Goal: Check status: Check status

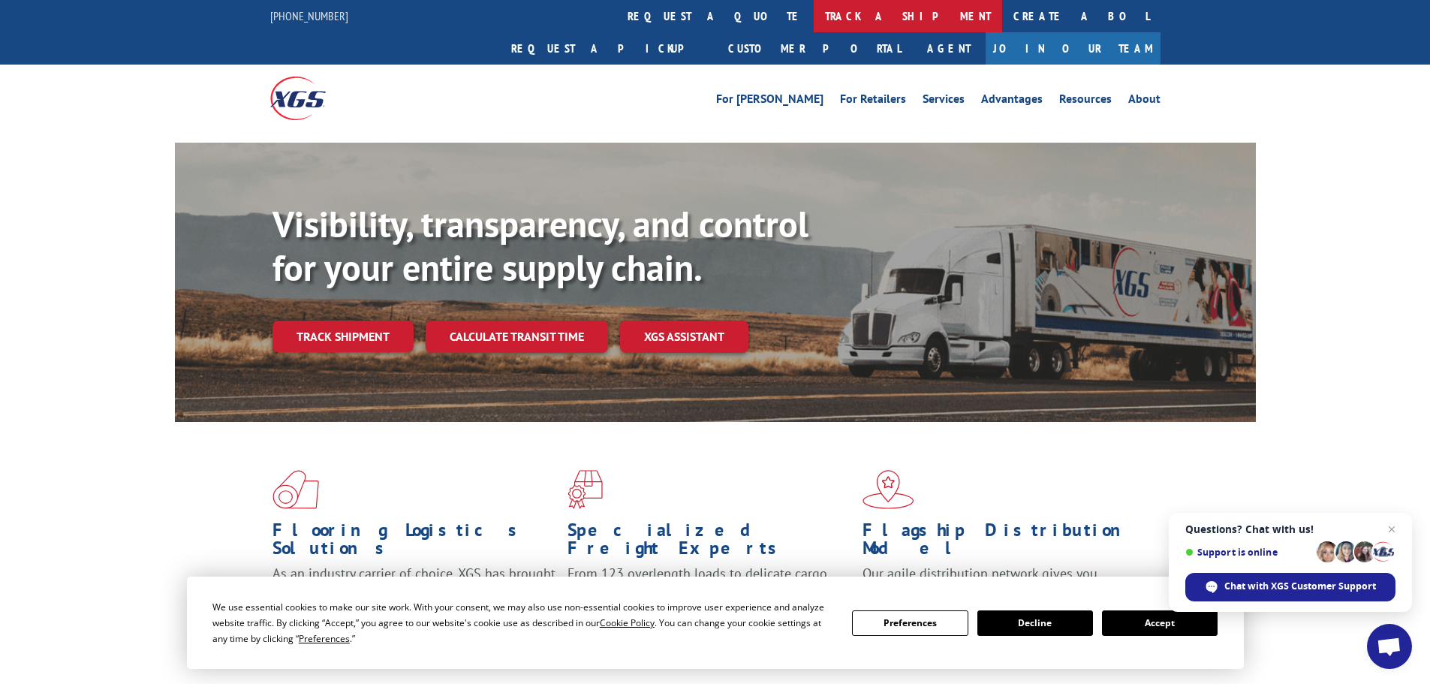
click at [813, 2] on link "track a shipment" at bounding box center [907, 16] width 188 height 32
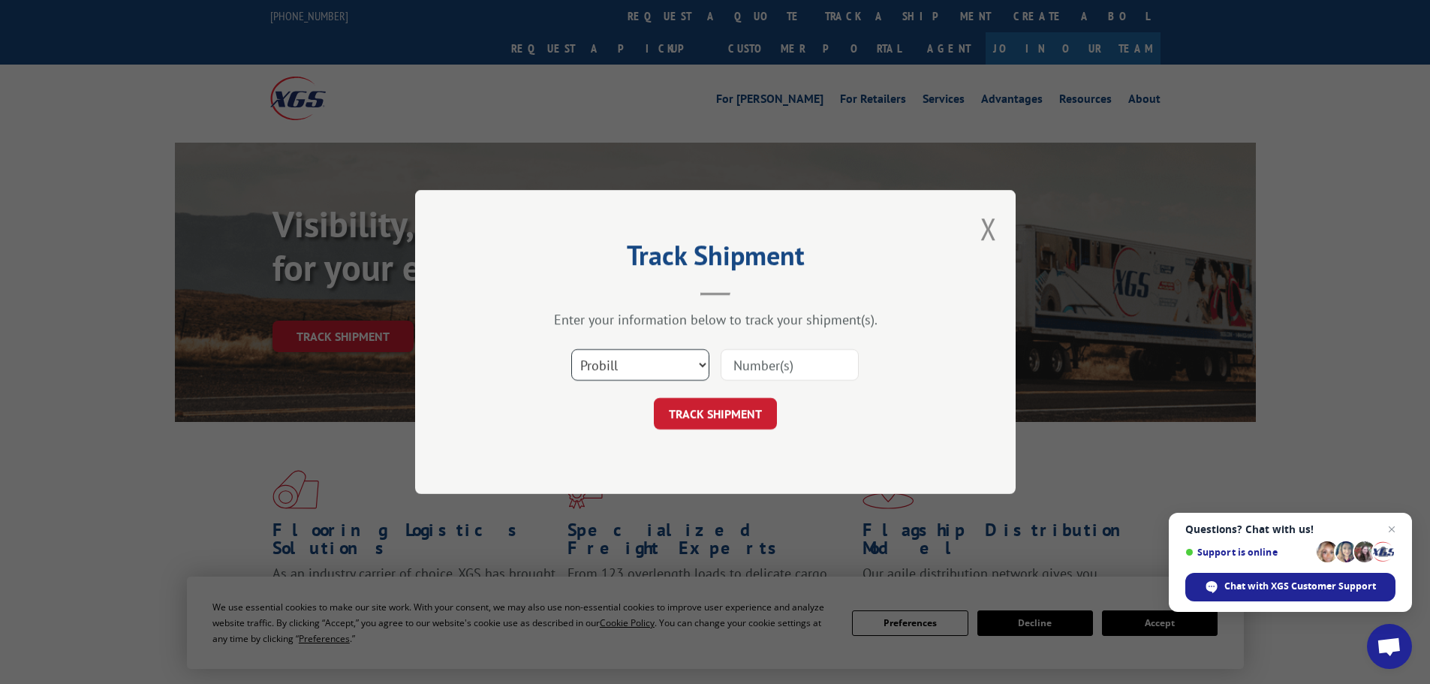
drag, startPoint x: 654, startPoint y: 366, endPoint x: 642, endPoint y: 380, distance: 17.6
click at [654, 366] on select "Select category... Probill BOL PO" at bounding box center [640, 365] width 138 height 32
select select "bol"
click at [571, 349] on select "Select category... Probill BOL PO" at bounding box center [640, 365] width 138 height 32
paste input "6014250"
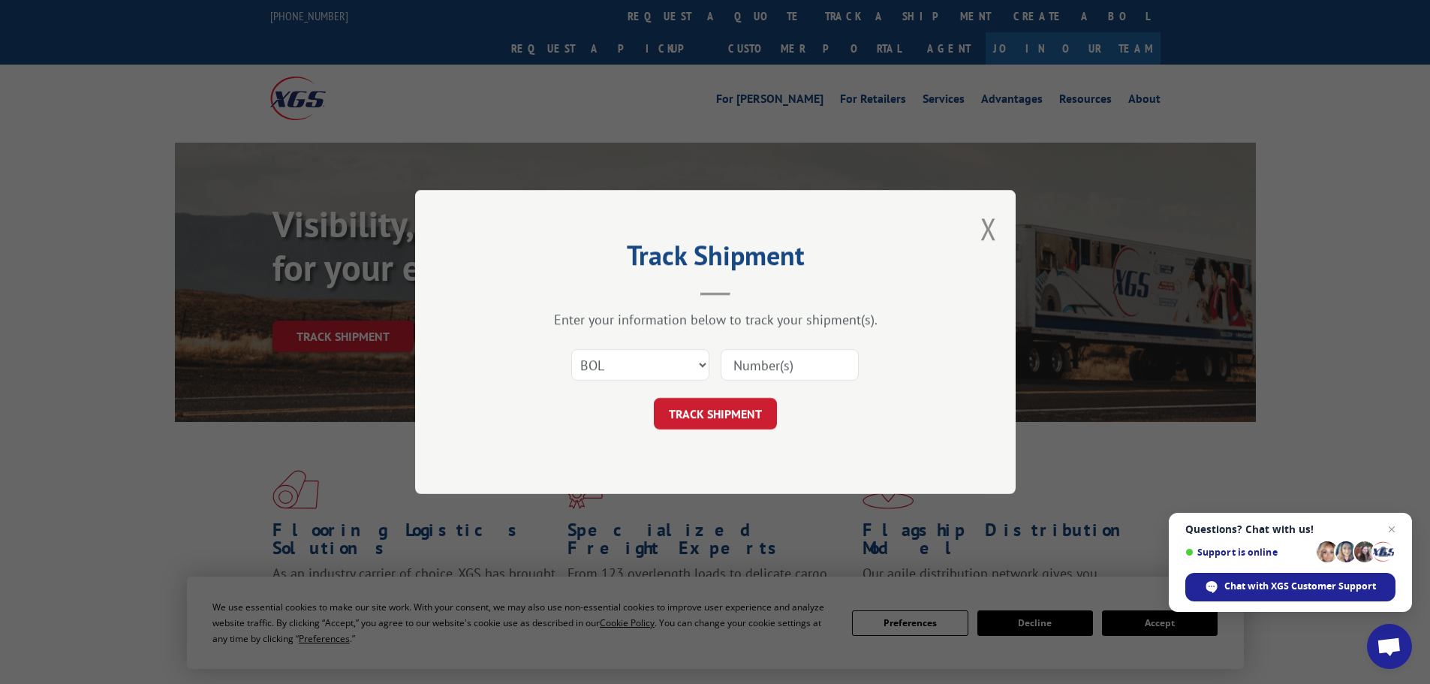
type input "6014250"
click button "TRACK SHIPMENT" at bounding box center [715, 414] width 123 height 32
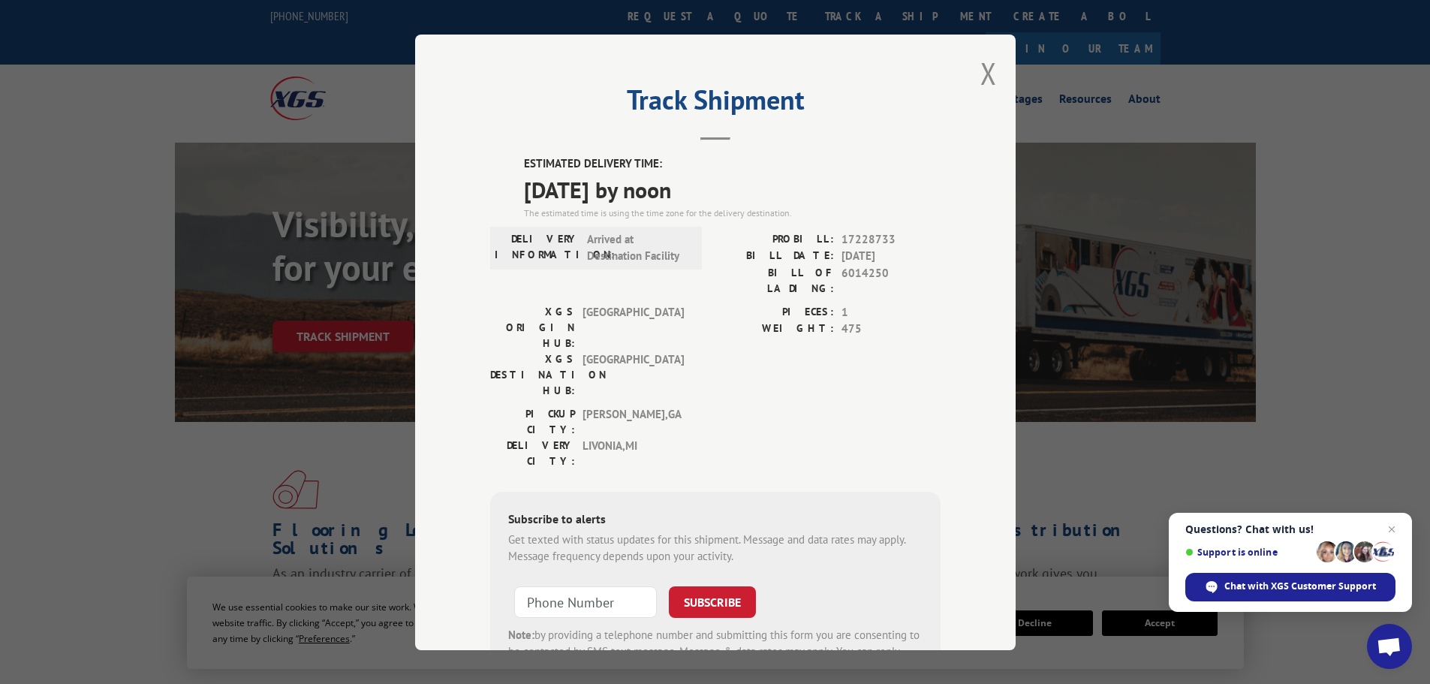
click at [970, 73] on div "Track Shipment ESTIMATED DELIVERY TIME: [DATE] by noon The estimated time is us…" at bounding box center [715, 342] width 600 height 615
click at [980, 80] on button "Close modal" at bounding box center [988, 73] width 17 height 40
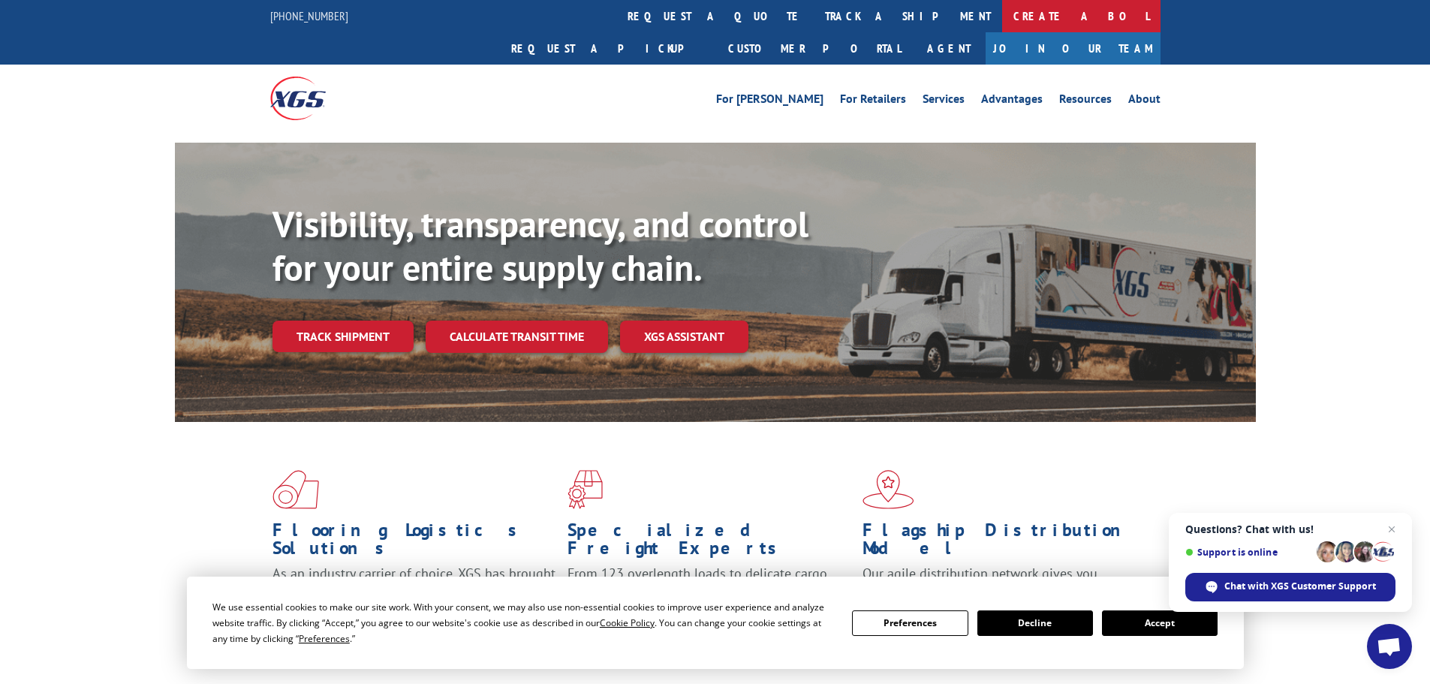
click at [1002, 14] on link "Create a BOL" at bounding box center [1081, 16] width 158 height 32
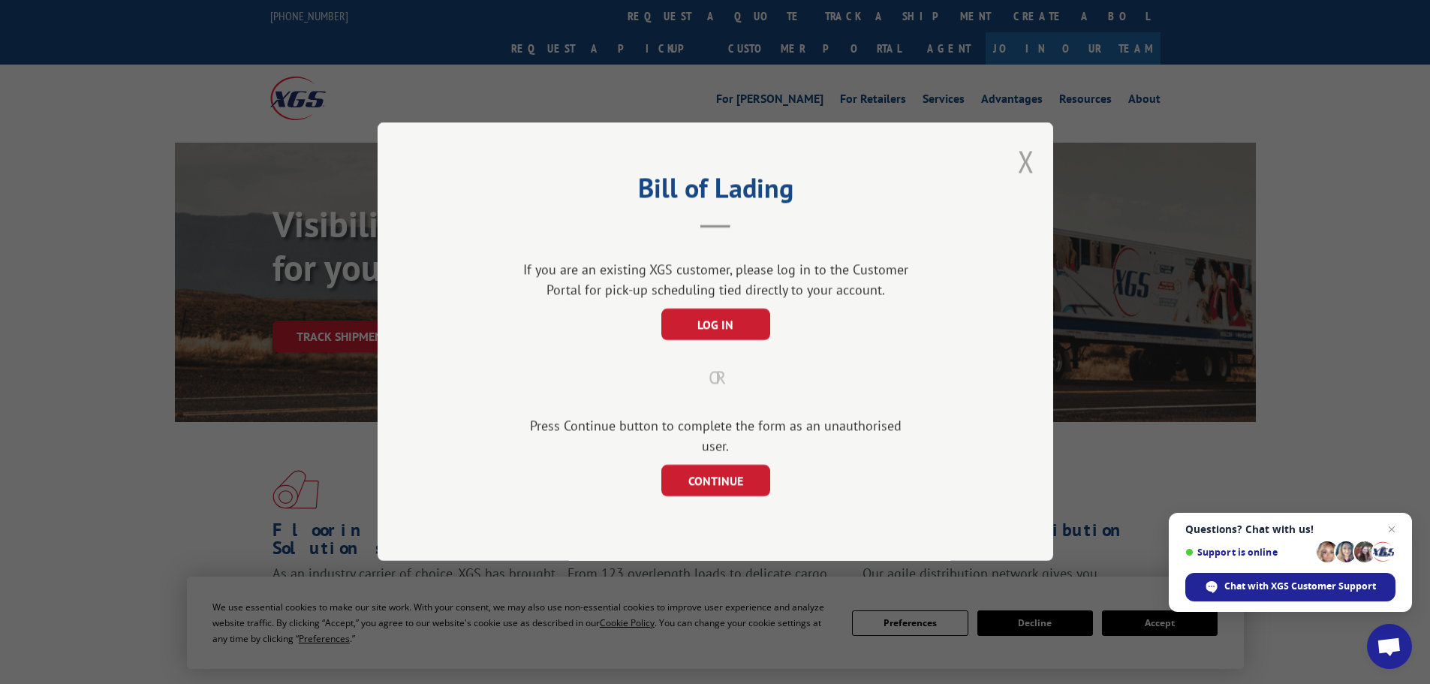
drag, startPoint x: 1043, startPoint y: 164, endPoint x: 1028, endPoint y: 163, distance: 15.0
click at [1040, 164] on div "Bill of Lading If you are an existing XGS customer, please log in to the Custom…" at bounding box center [714, 341] width 675 height 438
click at [1027, 163] on button "Close modal" at bounding box center [1026, 161] width 17 height 40
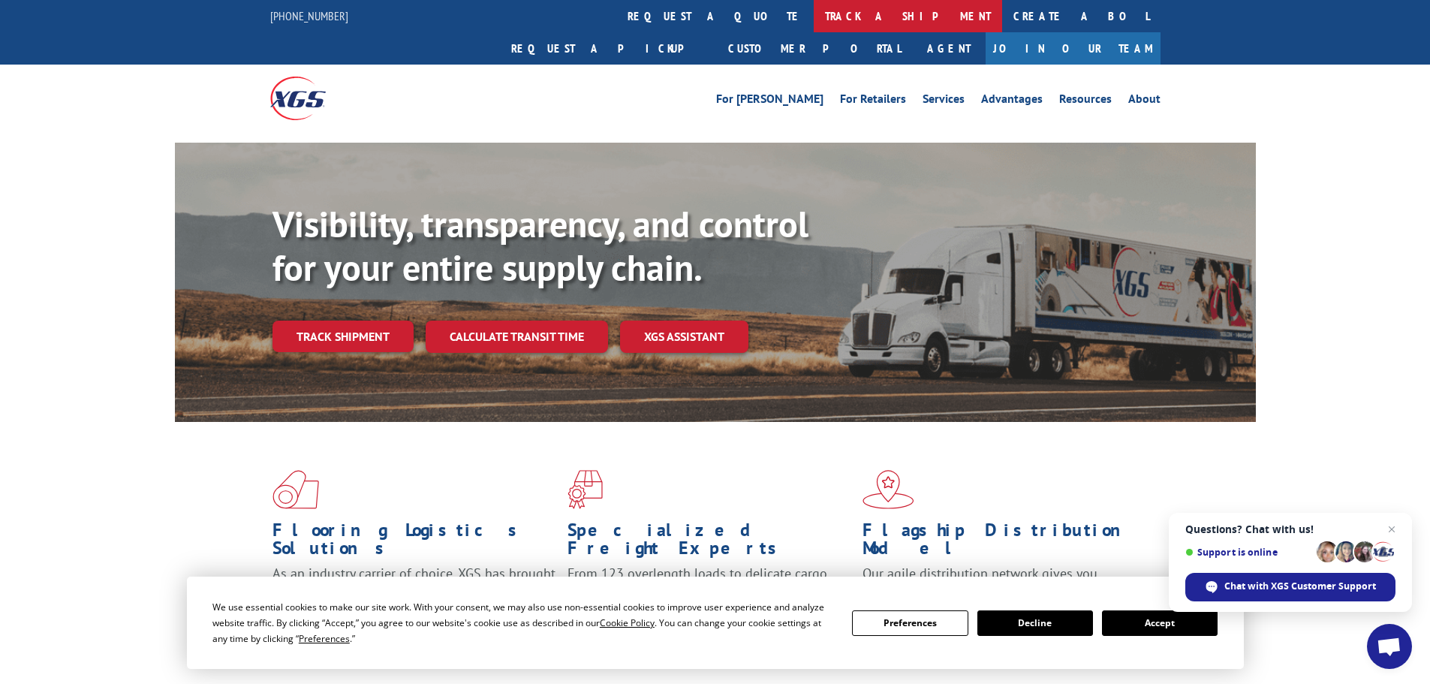
click at [813, 22] on link "track a shipment" at bounding box center [907, 16] width 188 height 32
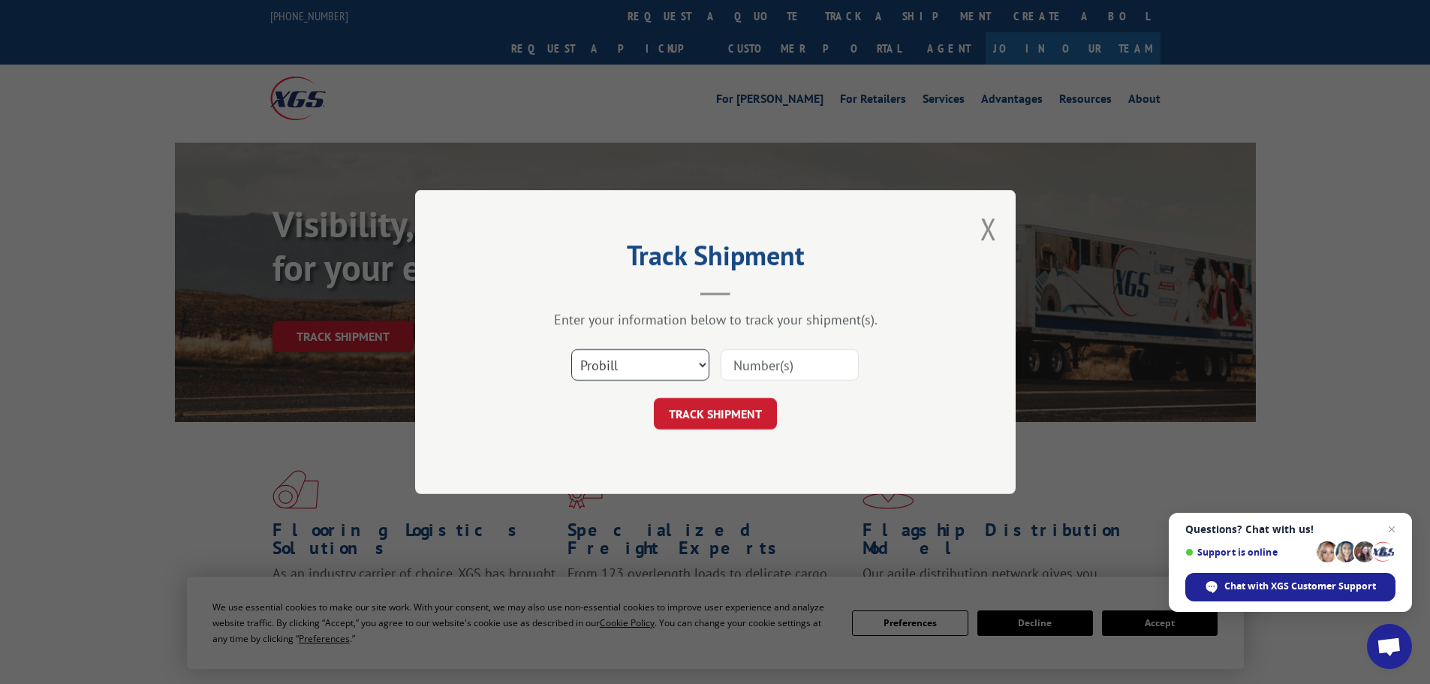
click at [649, 374] on select "Select category... Probill BOL PO" at bounding box center [640, 365] width 138 height 32
select select "bol"
click at [571, 349] on select "Select category... Probill BOL PO" at bounding box center [640, 365] width 138 height 32
click at [777, 366] on input at bounding box center [789, 365] width 138 height 32
click at [828, 361] on input at bounding box center [789, 365] width 138 height 32
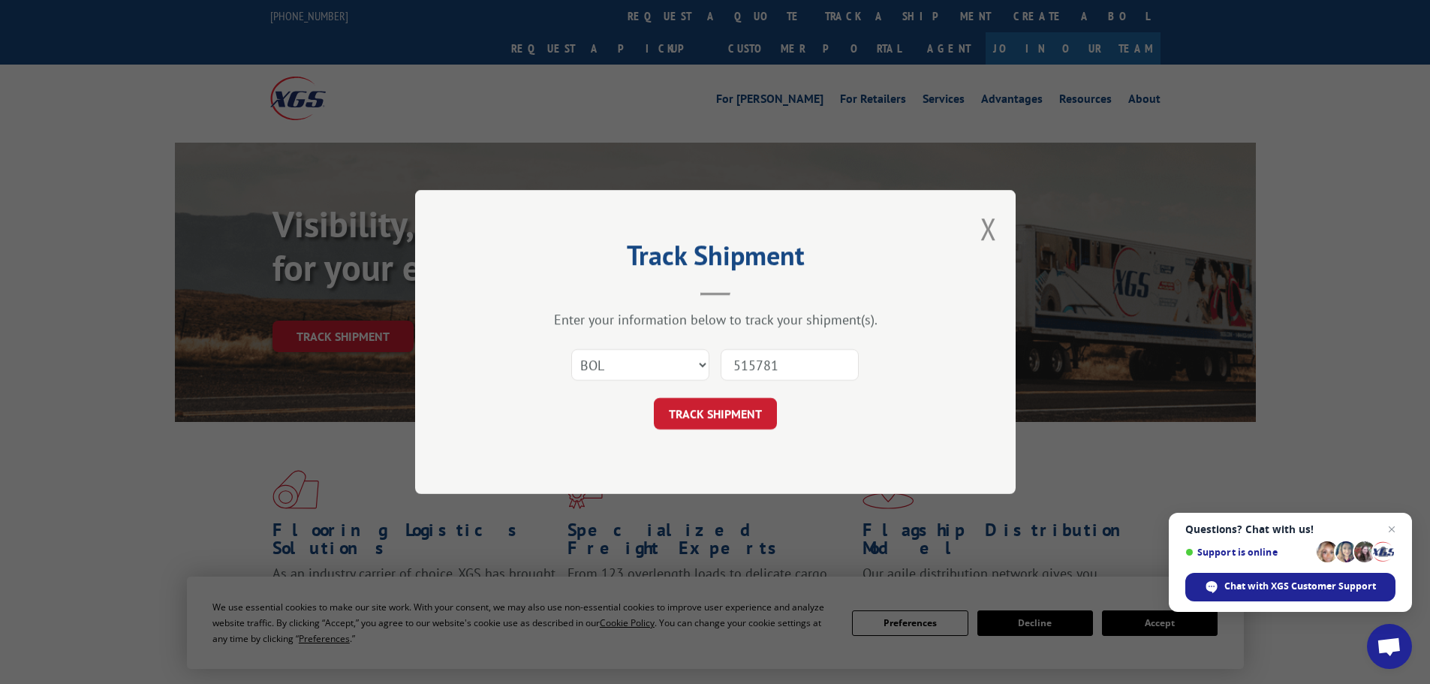
type input "5157816"
click button "TRACK SHIPMENT" at bounding box center [715, 414] width 123 height 32
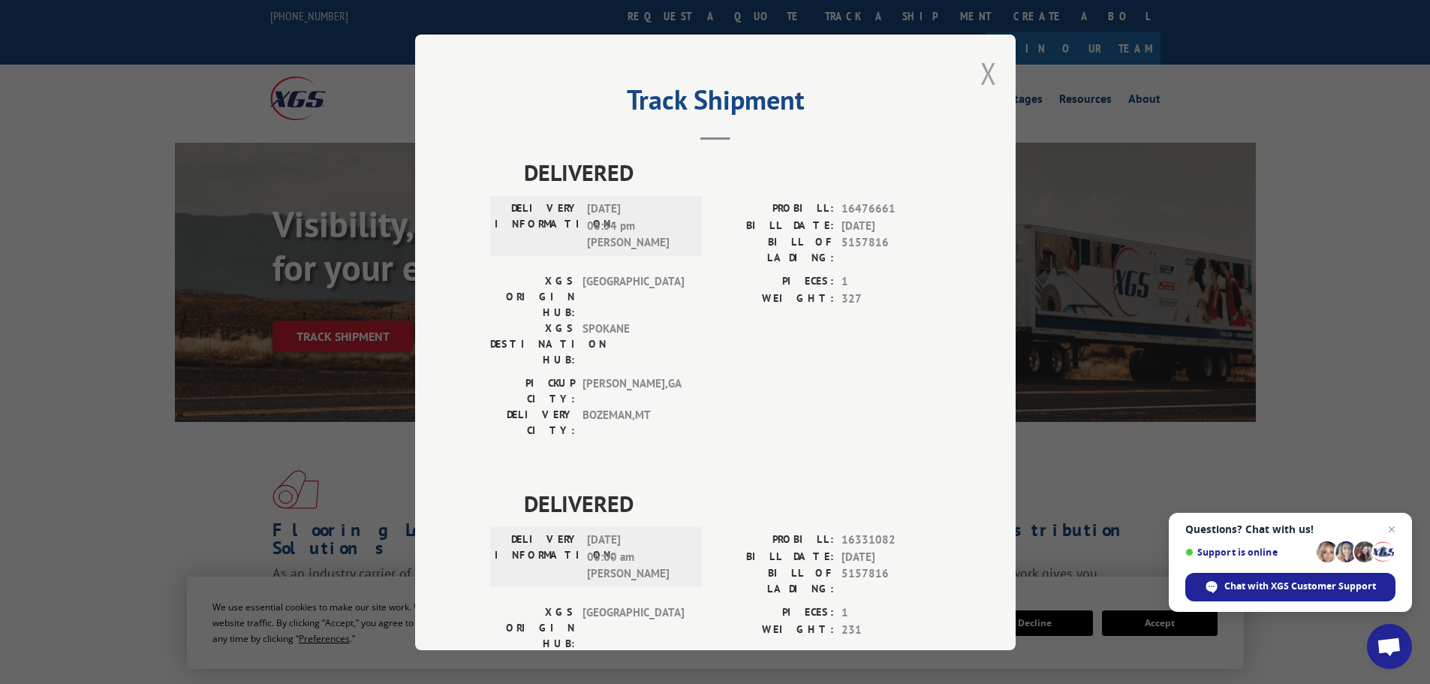
click at [988, 70] on button "Close modal" at bounding box center [988, 73] width 17 height 40
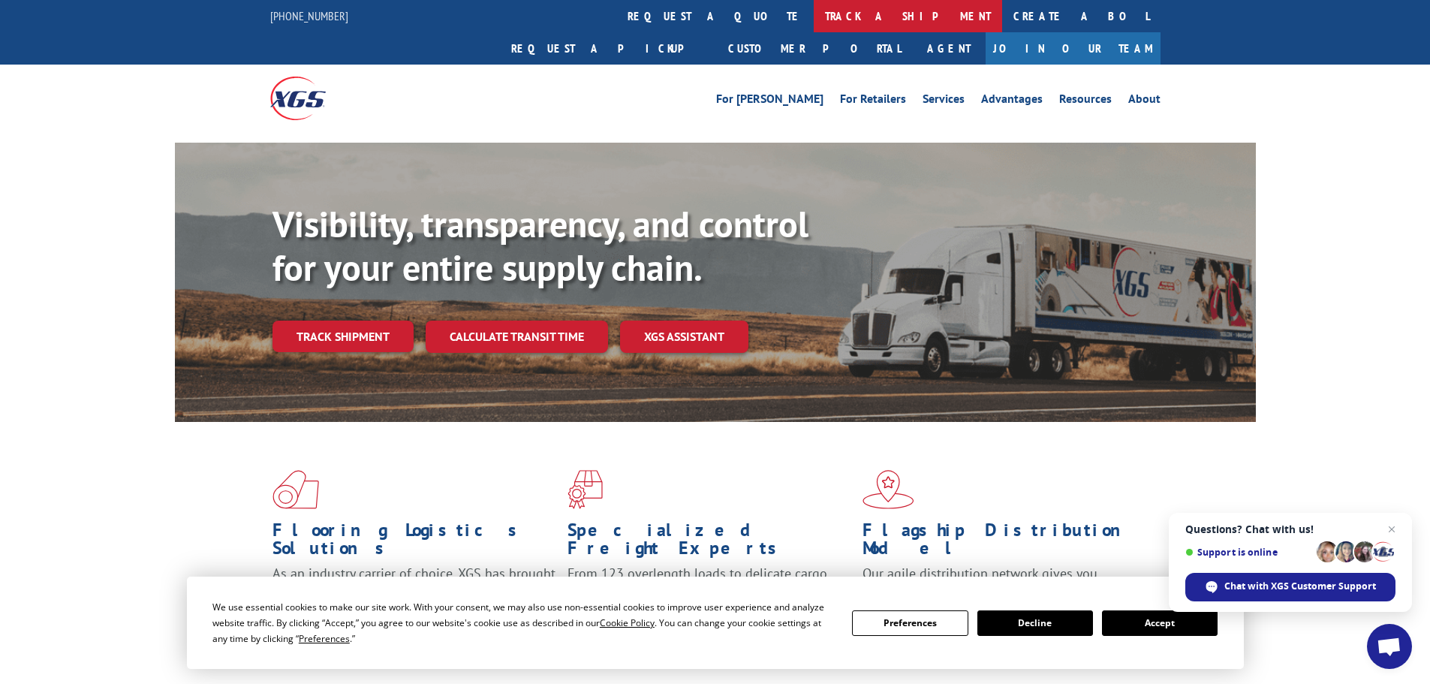
click at [813, 11] on link "track a shipment" at bounding box center [907, 16] width 188 height 32
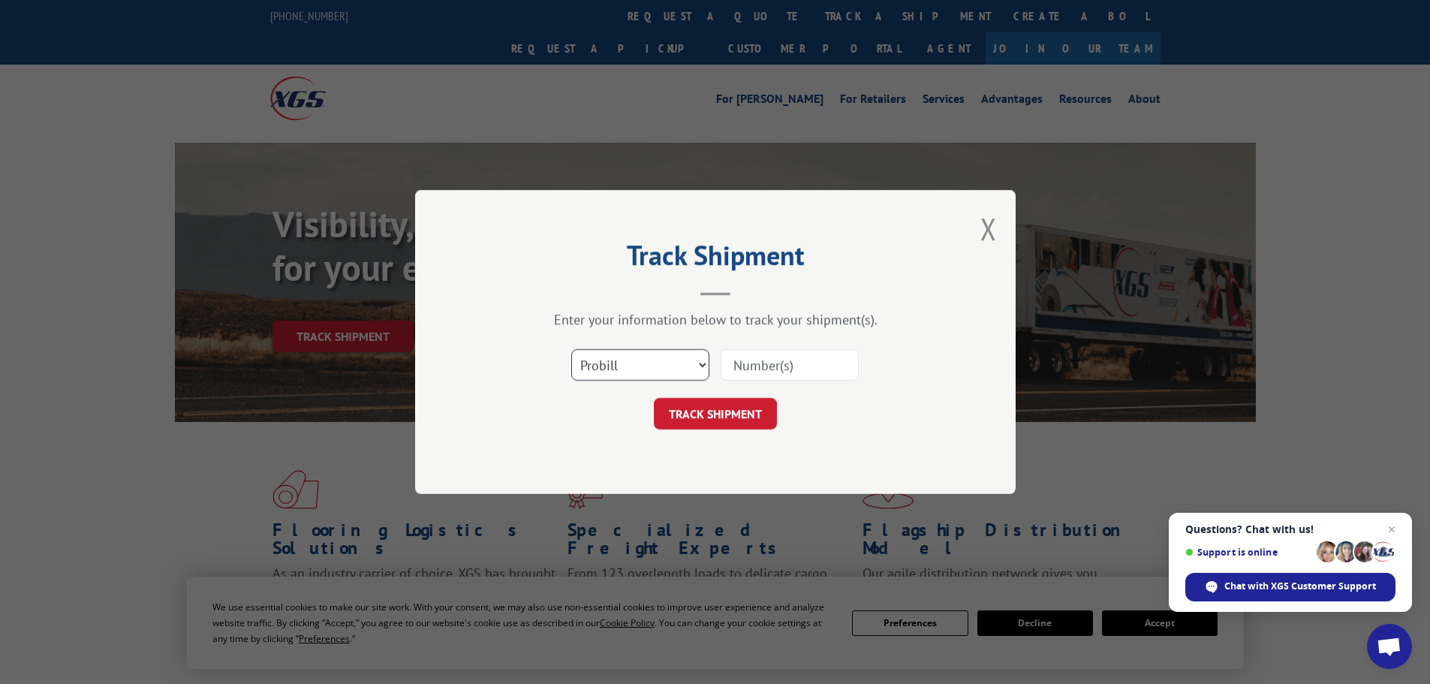
click at [700, 363] on select "Select category... Probill BOL PO" at bounding box center [640, 365] width 138 height 32
select select "bol"
click at [571, 349] on select "Select category... Probill BOL PO" at bounding box center [640, 365] width 138 height 32
click at [763, 355] on input at bounding box center [789, 365] width 138 height 32
type input "5235648"
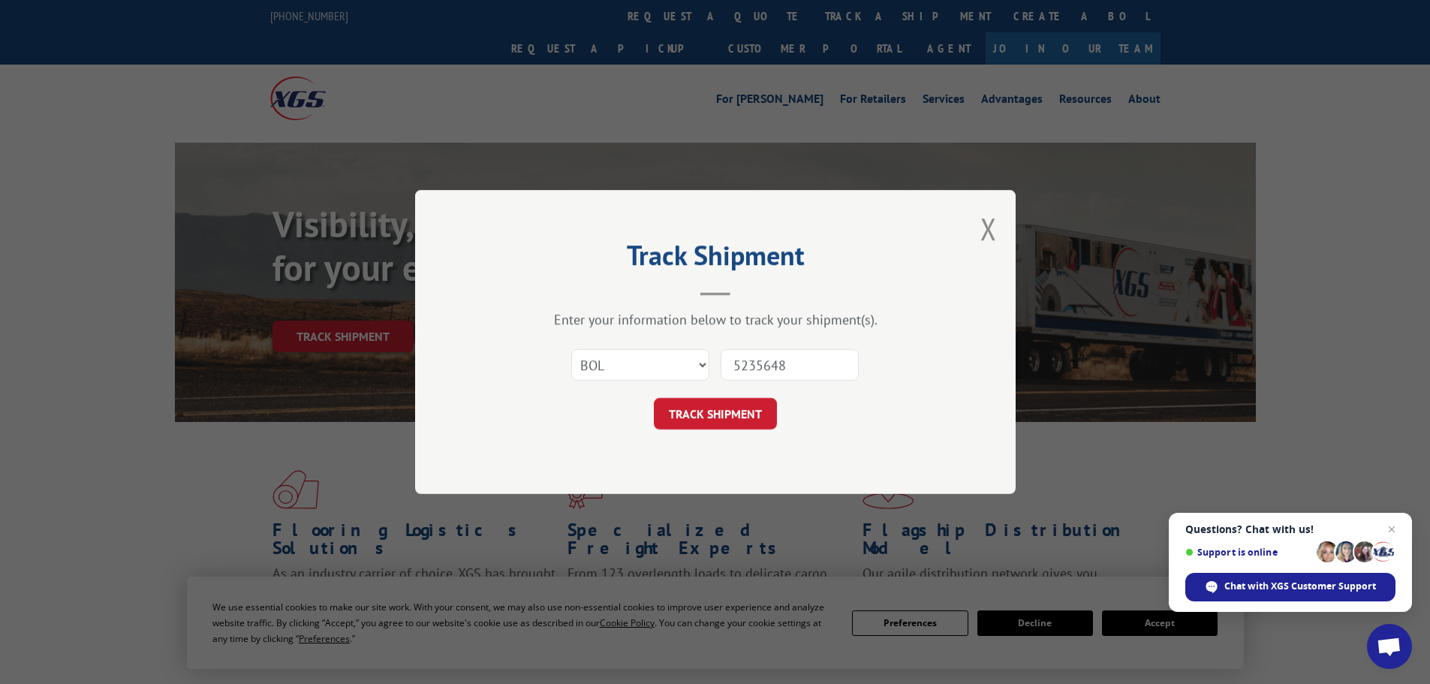
click at [654, 398] on button "TRACK SHIPMENT" at bounding box center [715, 414] width 123 height 32
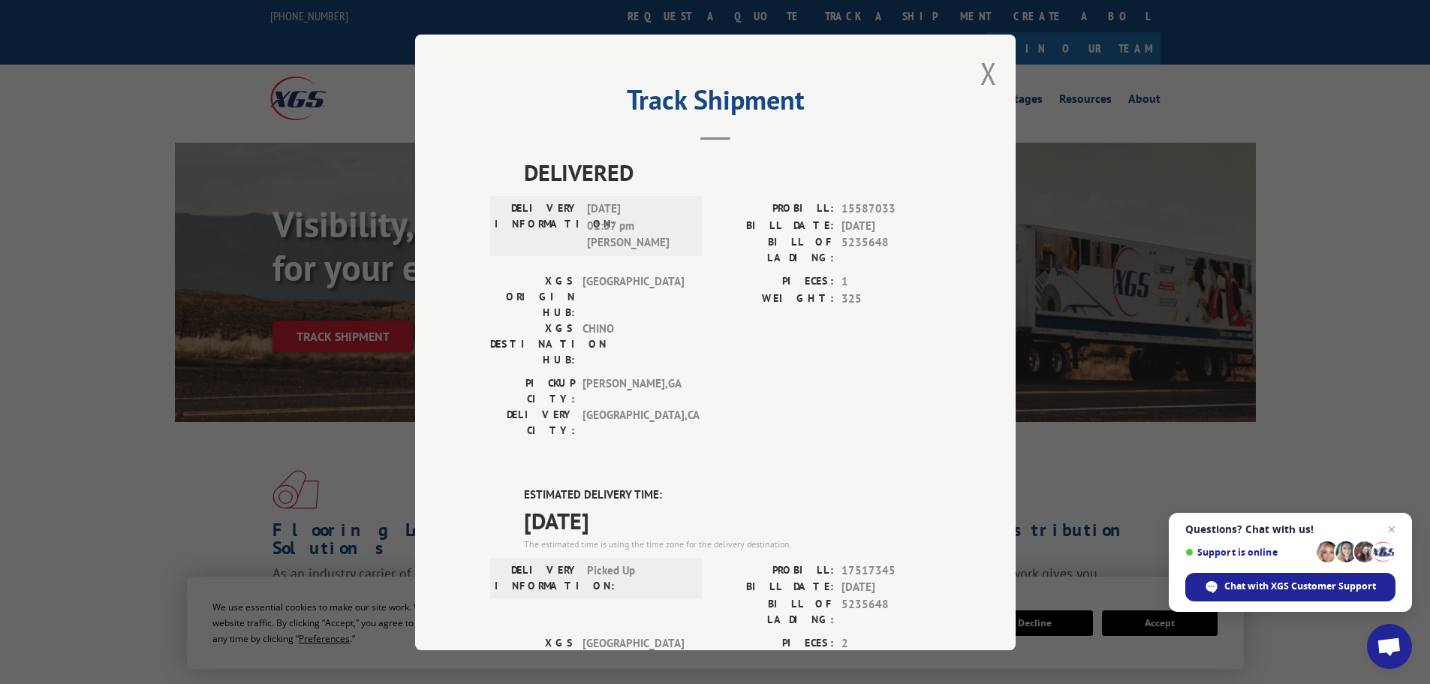
click at [991, 74] on div "Track Shipment DELIVERED DELIVERY INFORMATION: [DATE] 01:57 pm [PERSON_NAME] PR…" at bounding box center [715, 342] width 600 height 615
click at [993, 86] on div "Track Shipment DELIVERED DELIVERY INFORMATION: [DATE] 01:57 pm [PERSON_NAME] PR…" at bounding box center [715, 342] width 600 height 615
click at [967, 77] on div "Track Shipment DELIVERED DELIVERY INFORMATION: [DATE] 01:57 pm [PERSON_NAME] PR…" at bounding box center [715, 342] width 600 height 615
click at [984, 78] on button "Close modal" at bounding box center [988, 73] width 17 height 40
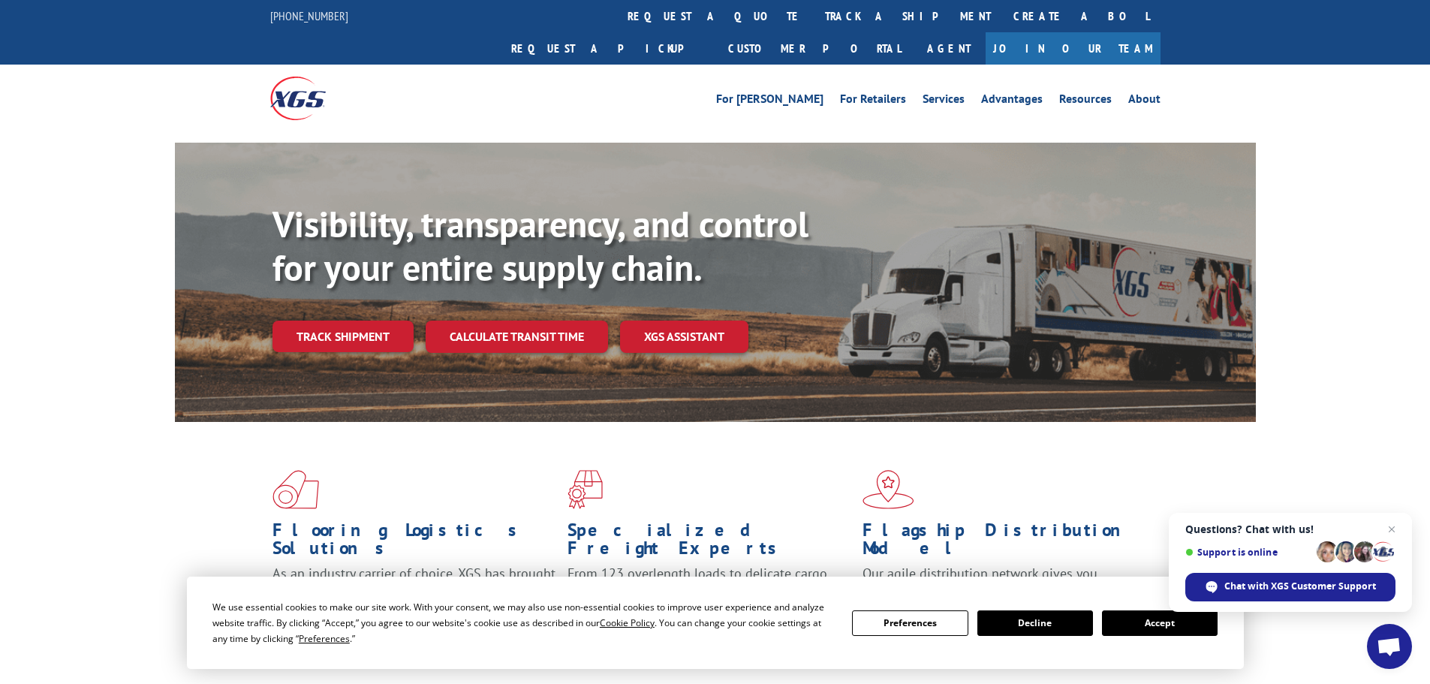
click at [984, 80] on div "For [PERSON_NAME] For Retailers Services Advantages Resources About For [PERSON…" at bounding box center [715, 98] width 890 height 67
click at [666, 65] on div "For [PERSON_NAME] For Retailers Services Advantages Resources About For [PERSON…" at bounding box center [715, 98] width 890 height 67
click at [813, 21] on link "track a shipment" at bounding box center [907, 16] width 188 height 32
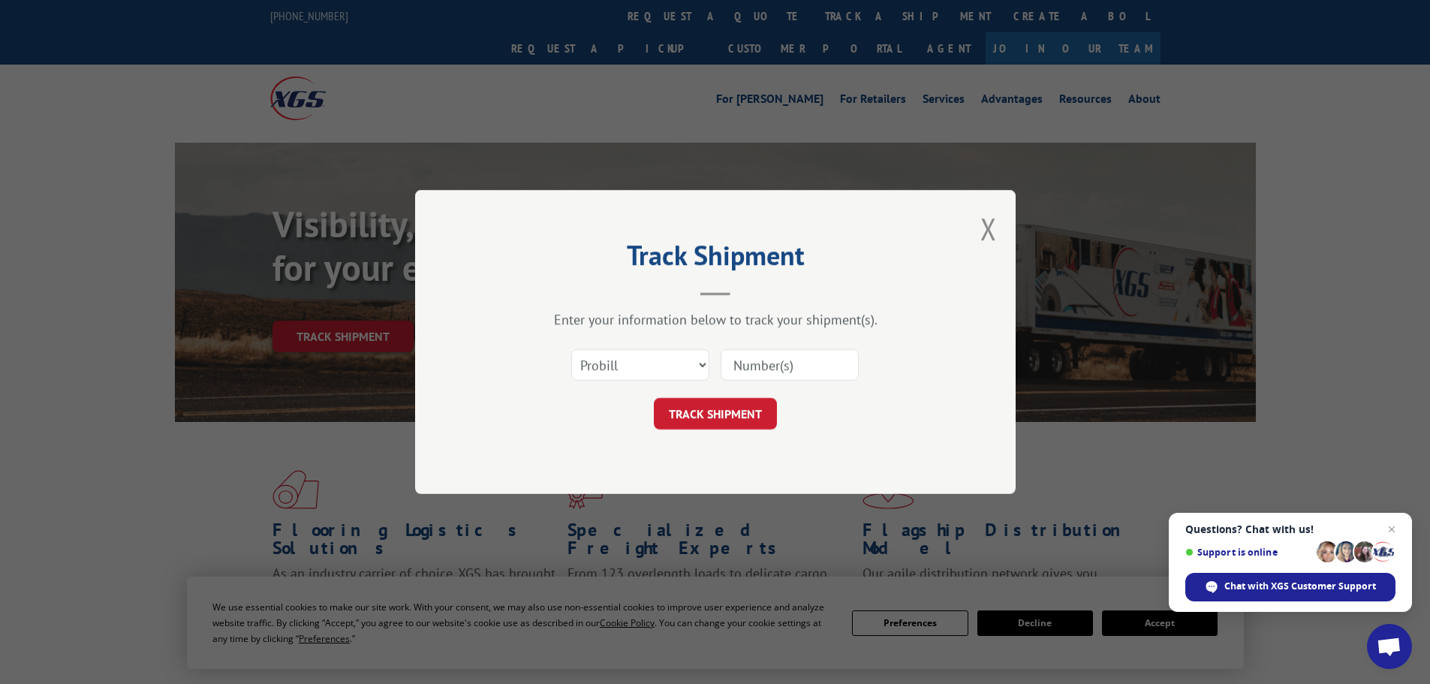
click at [692, 386] on div "Select category... Probill BOL PO" at bounding box center [715, 365] width 450 height 50
click at [686, 366] on select "Select category... Probill BOL PO" at bounding box center [640, 365] width 138 height 32
select select "bol"
click at [571, 349] on select "Select category... Probill BOL PO" at bounding box center [640, 365] width 138 height 32
click at [770, 371] on input at bounding box center [789, 365] width 138 height 32
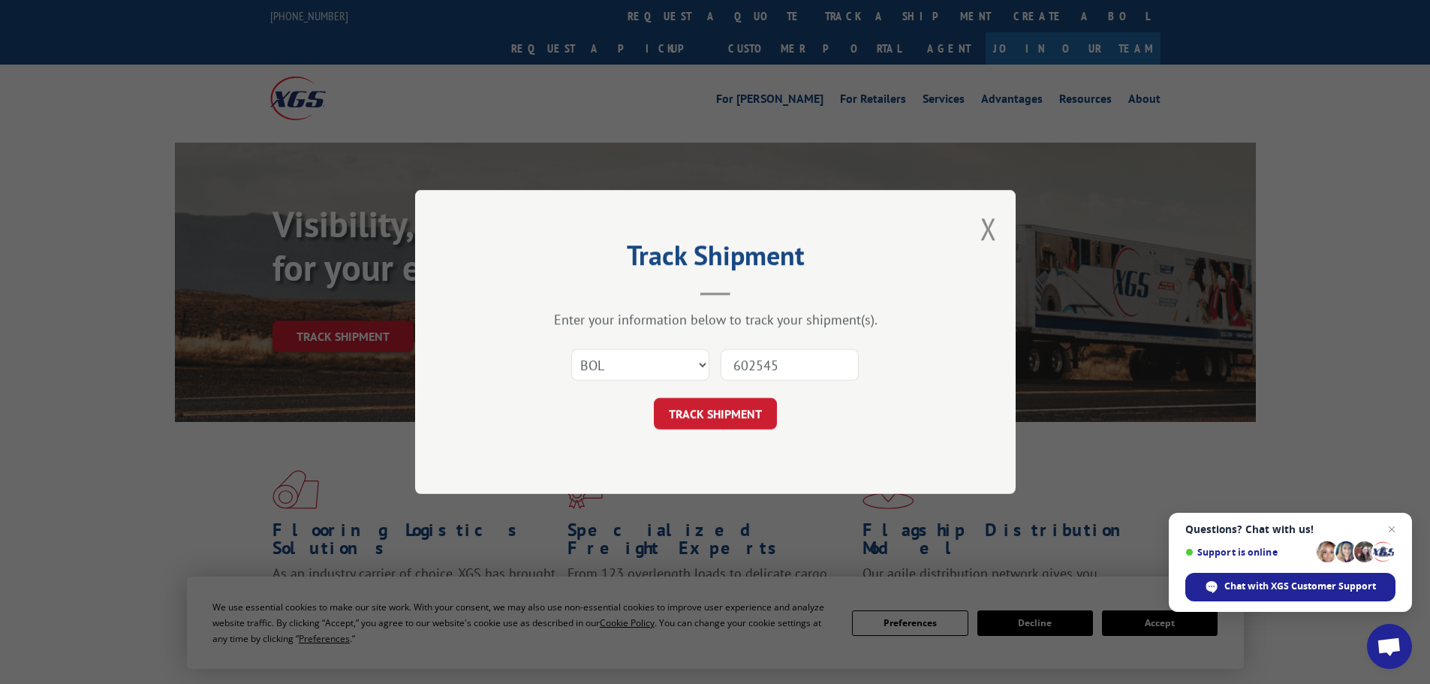
type input "6025452"
click button "TRACK SHIPMENT" at bounding box center [715, 414] width 123 height 32
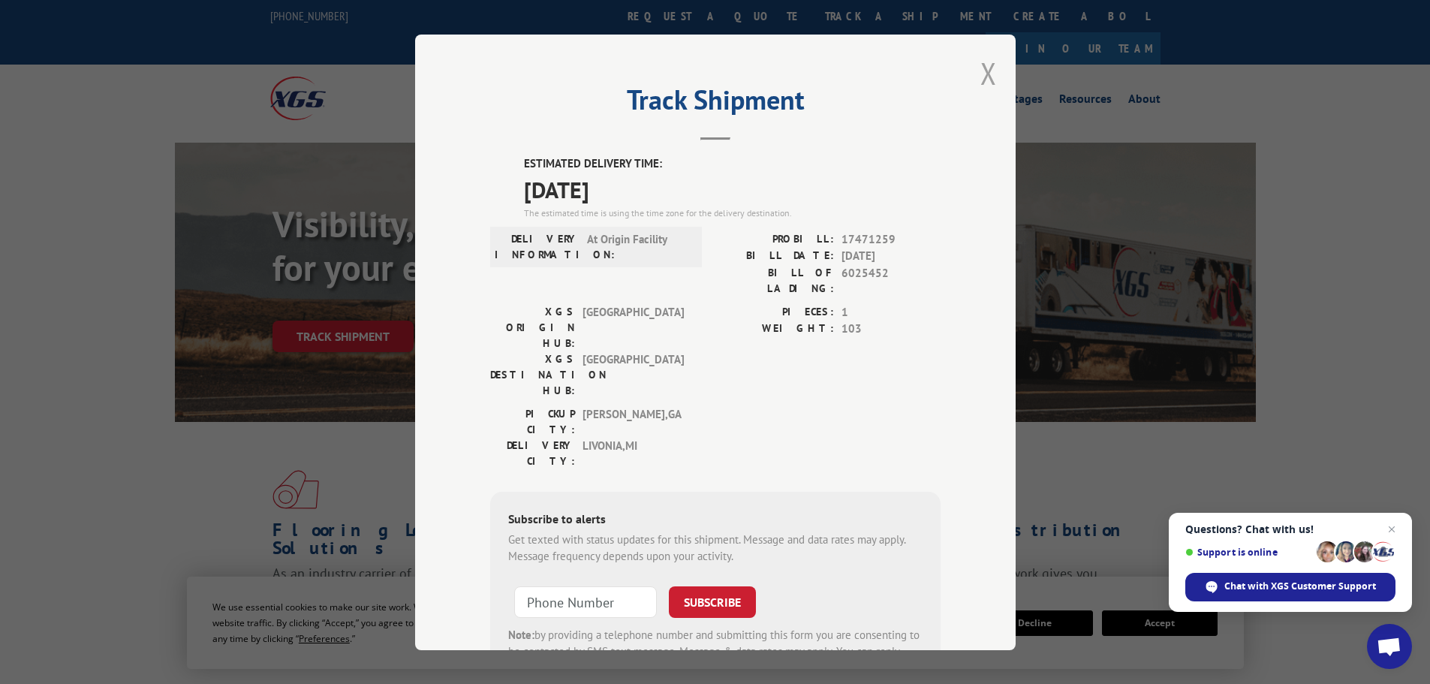
click at [983, 76] on button "Close modal" at bounding box center [988, 73] width 17 height 40
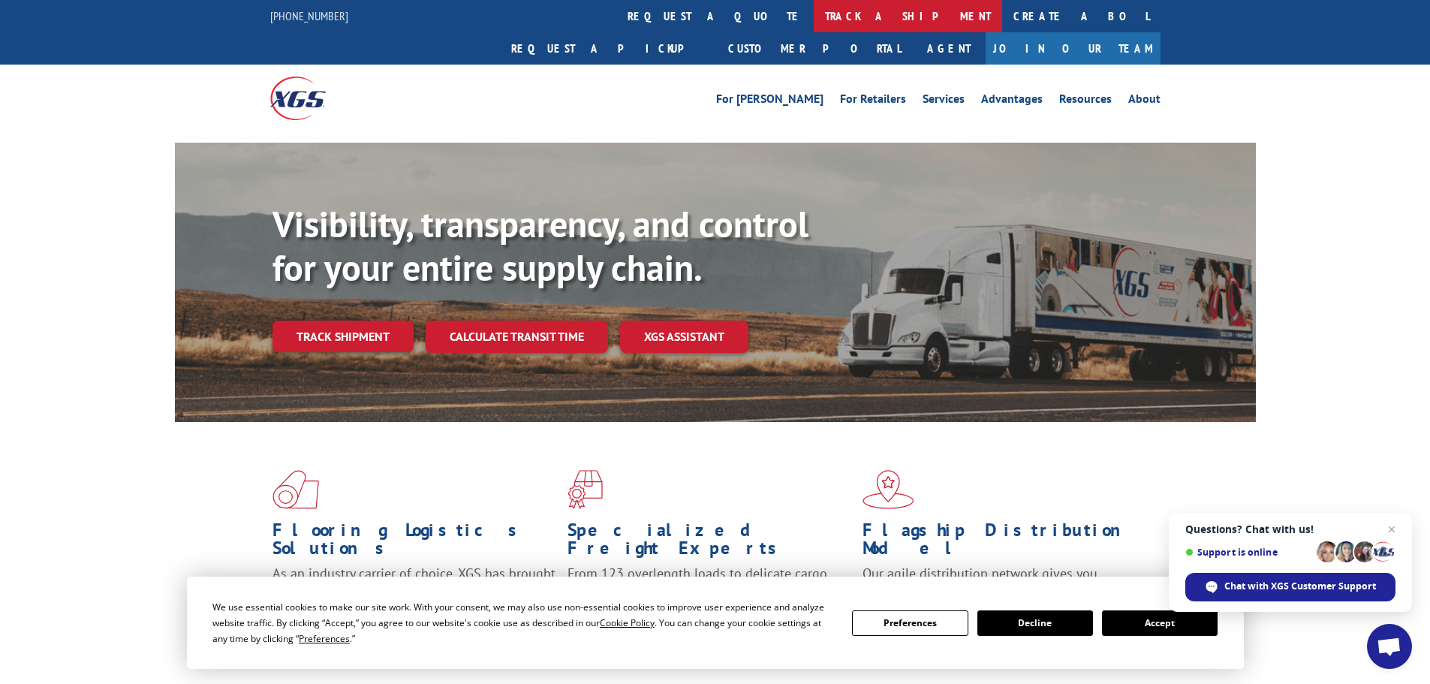
click at [813, 8] on link "track a shipment" at bounding box center [907, 16] width 188 height 32
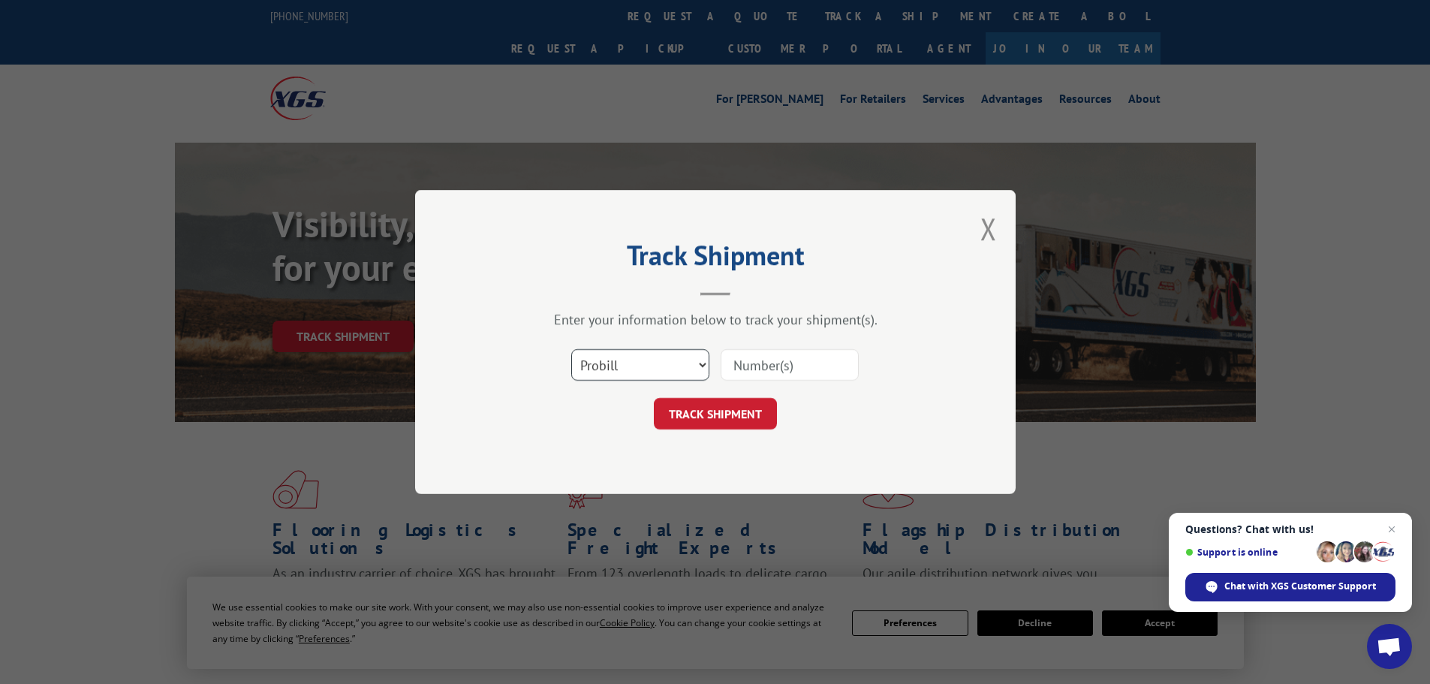
click at [680, 370] on select "Select category... Probill BOL PO" at bounding box center [640, 365] width 138 height 32
select select "bol"
click at [571, 349] on select "Select category... Probill BOL PO" at bounding box center [640, 365] width 138 height 32
click at [789, 363] on input at bounding box center [789, 365] width 138 height 32
type input "6026032"
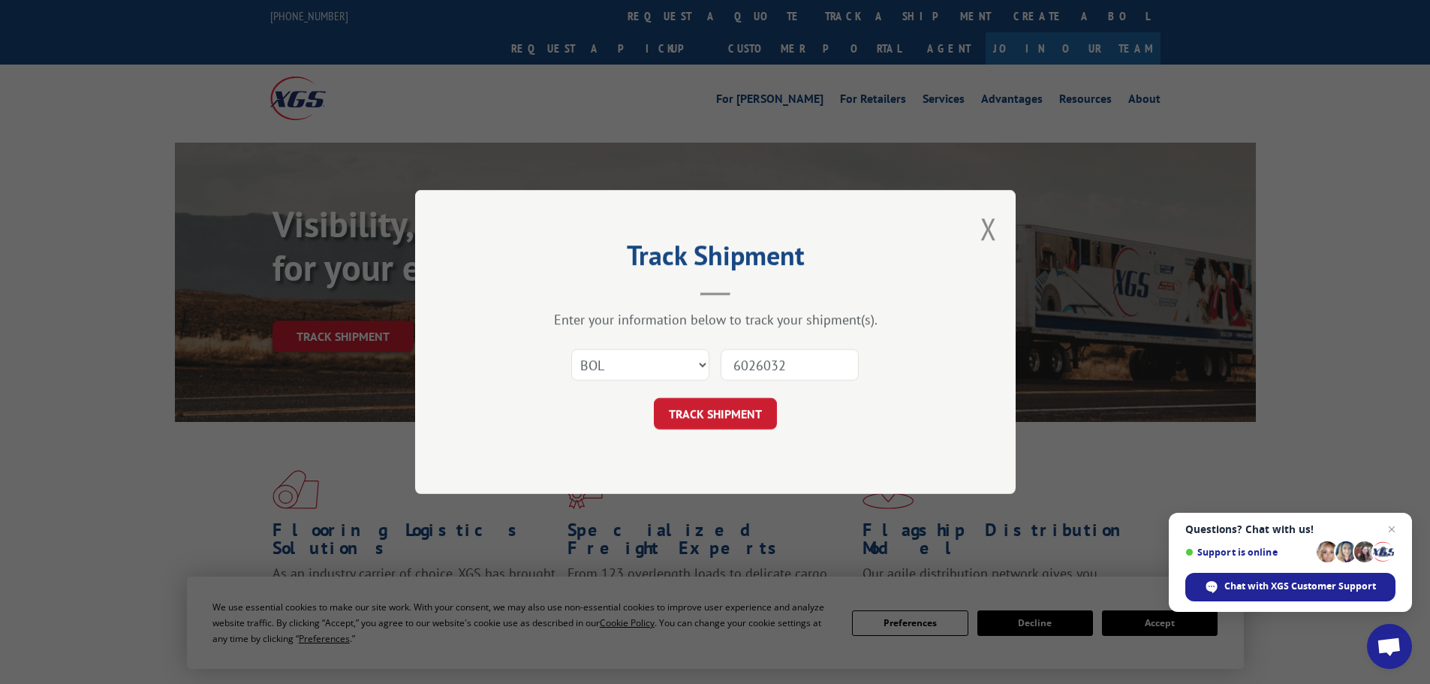
click button "TRACK SHIPMENT" at bounding box center [715, 414] width 123 height 32
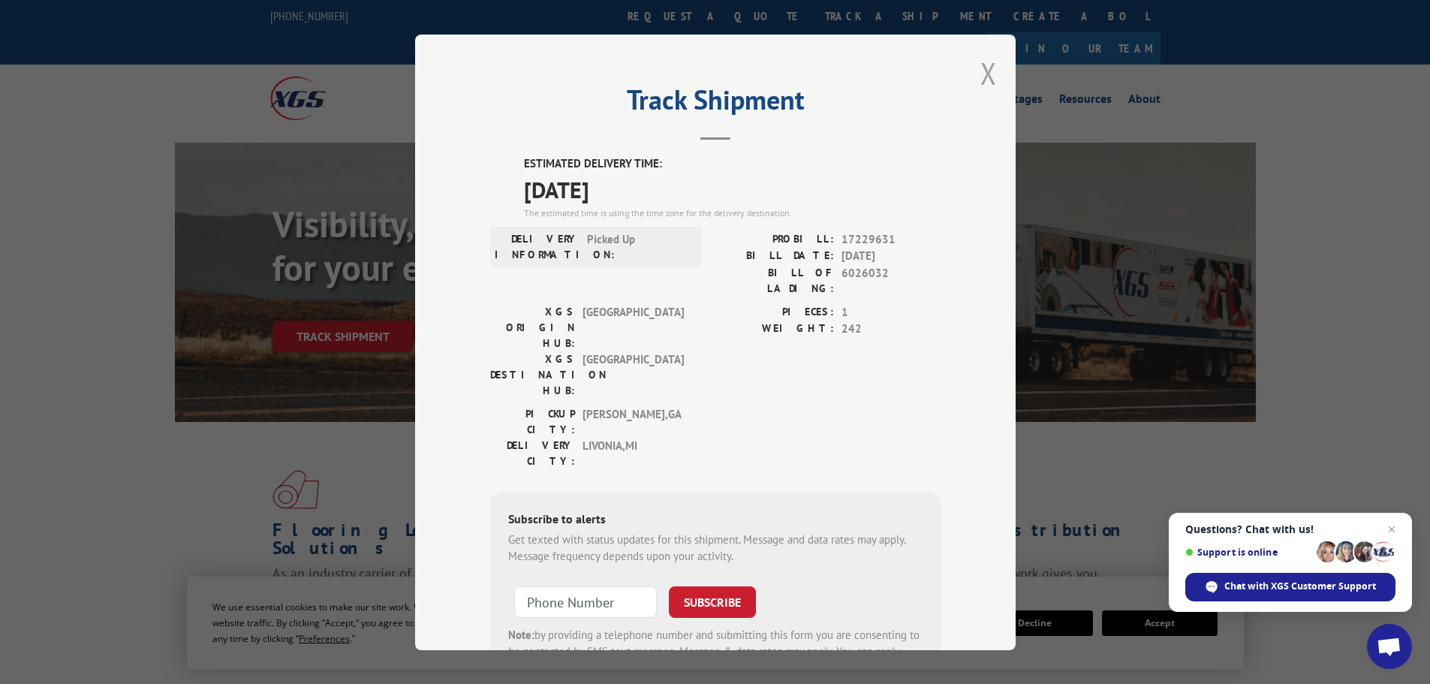
click at [982, 80] on button "Close modal" at bounding box center [988, 73] width 17 height 40
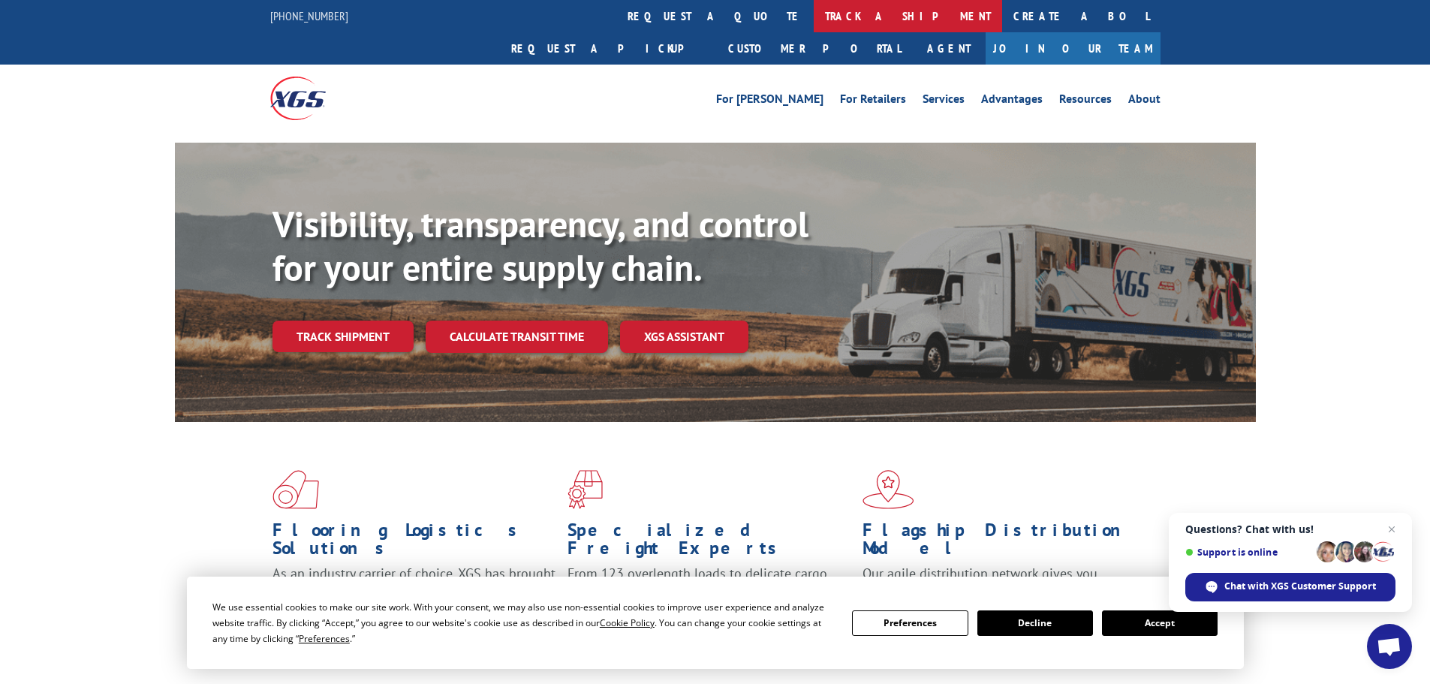
click at [813, 12] on link "track a shipment" at bounding box center [907, 16] width 188 height 32
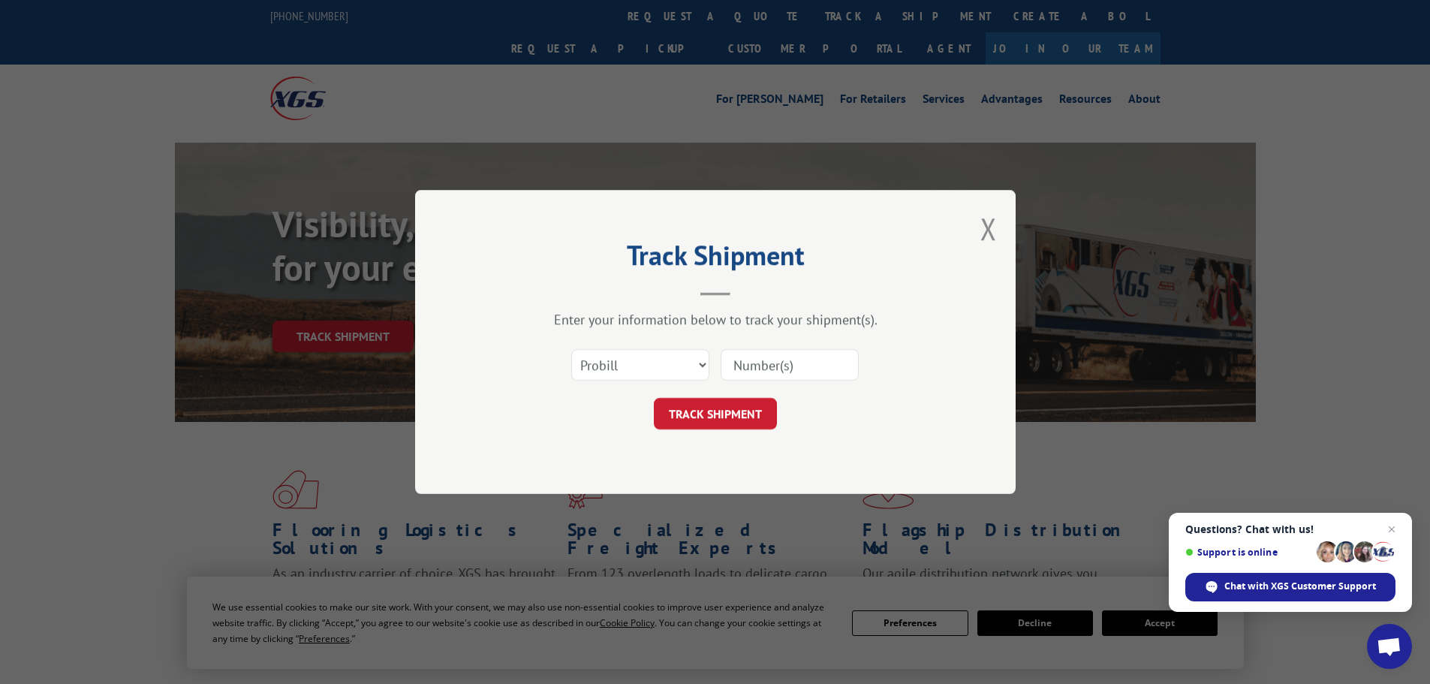
click at [631, 383] on div "Select category... Probill BOL PO" at bounding box center [715, 365] width 450 height 50
click at [643, 373] on select "Select category... Probill BOL PO" at bounding box center [640, 365] width 138 height 32
select select "bol"
click at [571, 349] on select "Select category... Probill BOL PO" at bounding box center [640, 365] width 138 height 32
click at [767, 363] on input at bounding box center [789, 365] width 138 height 32
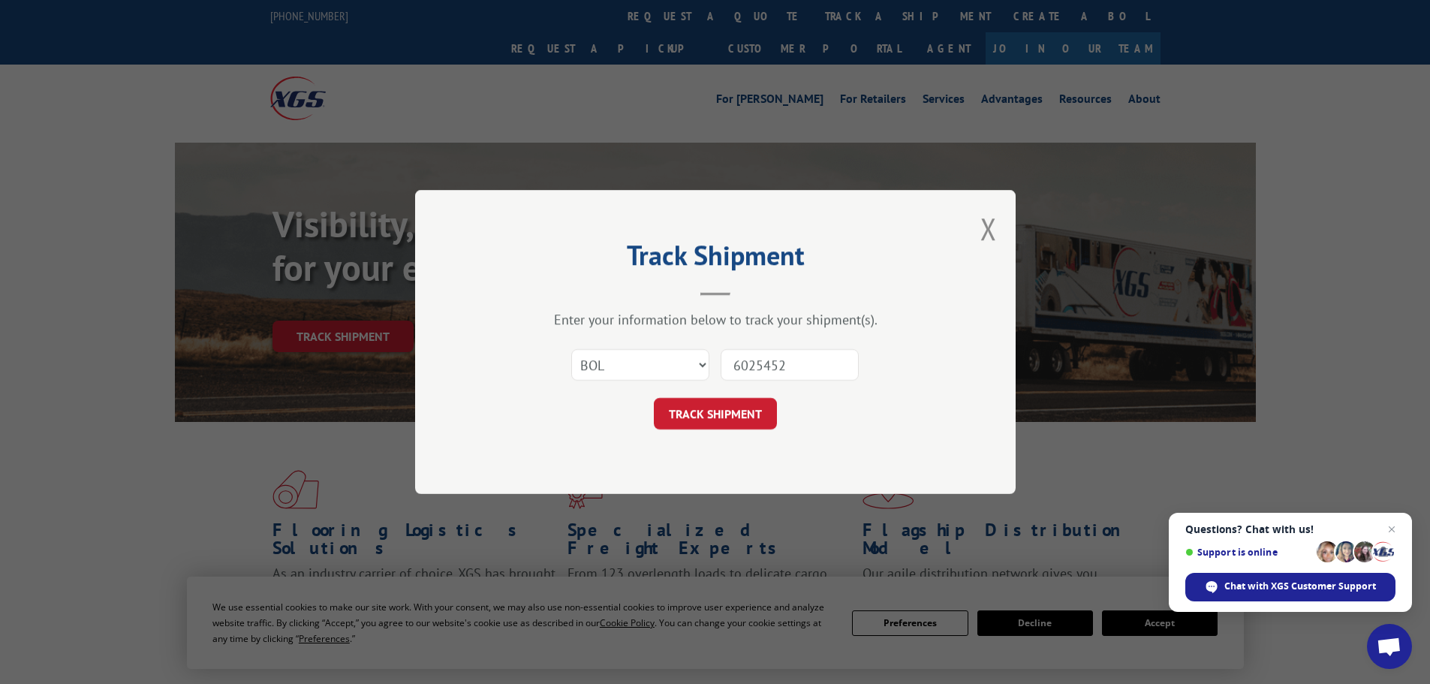
type input "6025452"
click at [654, 398] on button "TRACK SHIPMENT" at bounding box center [715, 414] width 123 height 32
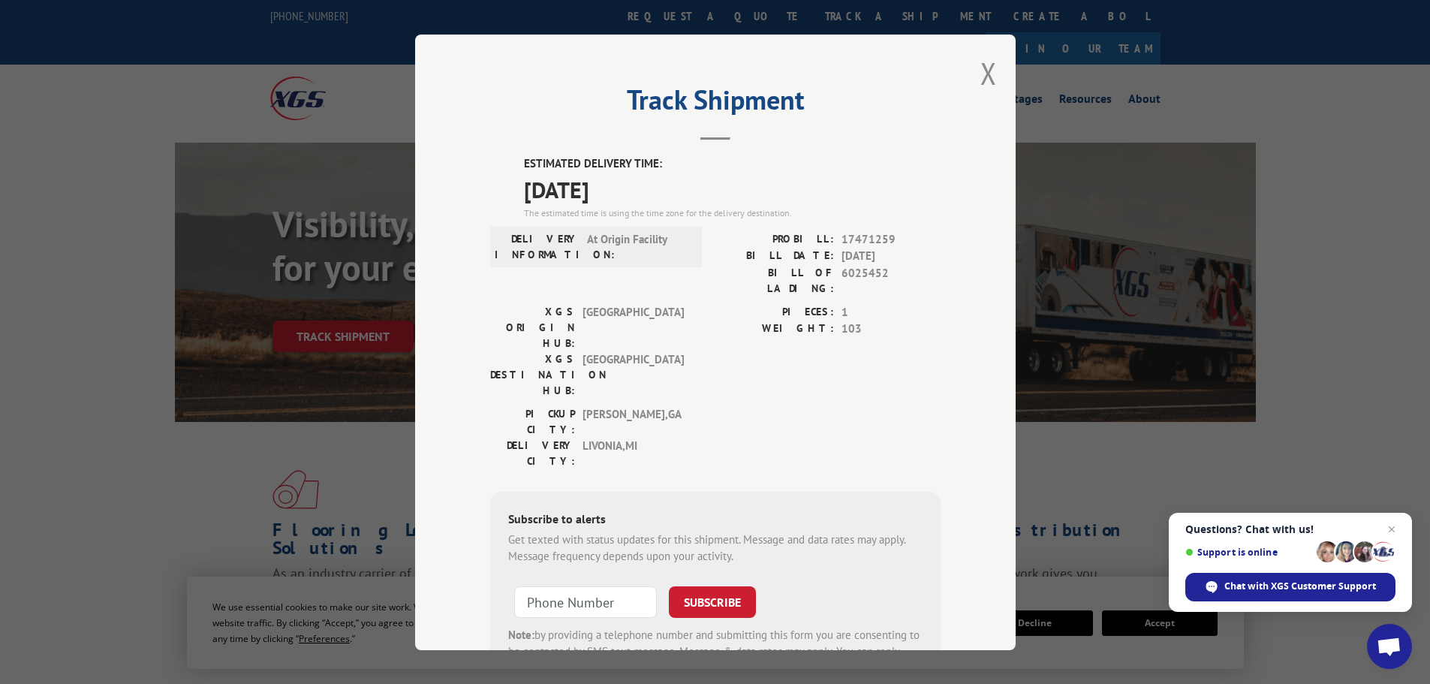
click at [991, 63] on div "Track Shipment ESTIMATED DELIVERY TIME: [DATE] The estimated time is using the …" at bounding box center [715, 342] width 600 height 615
click at [980, 82] on button "Close modal" at bounding box center [988, 73] width 17 height 40
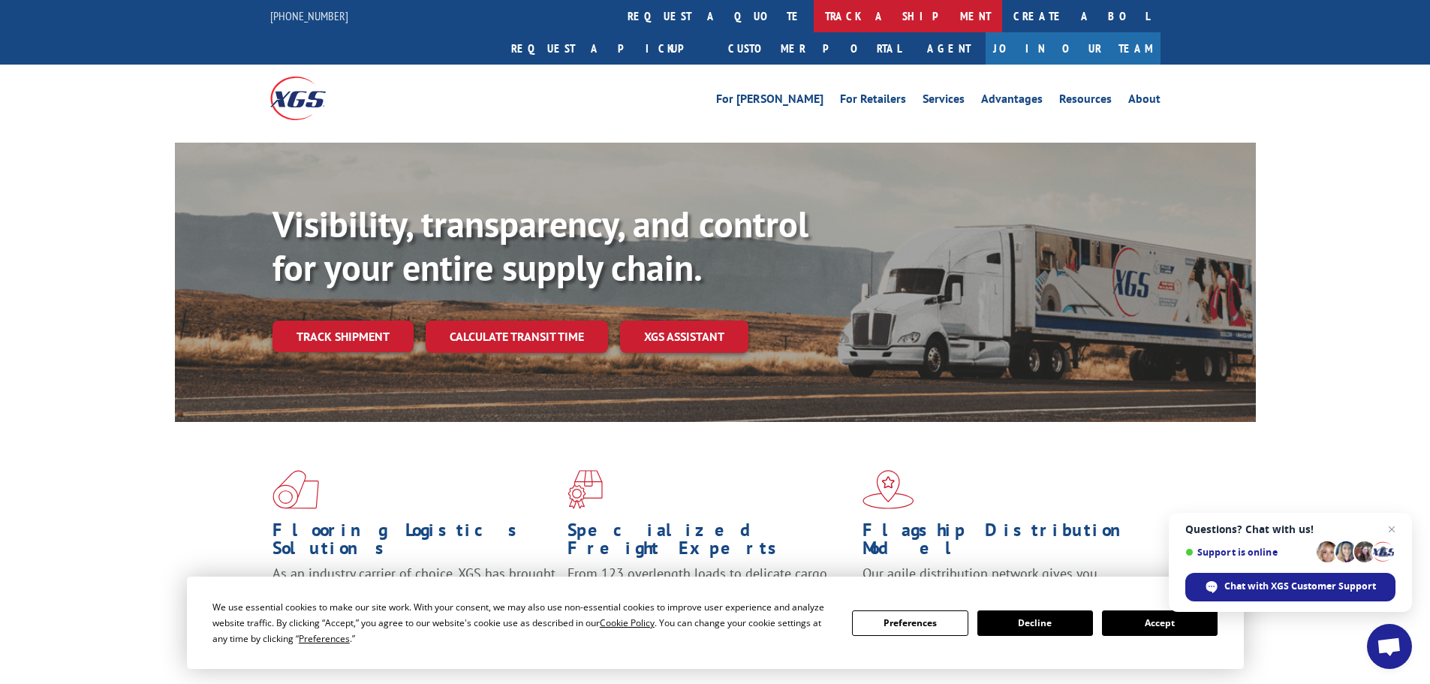
click at [813, 0] on link "track a shipment" at bounding box center [907, 16] width 188 height 32
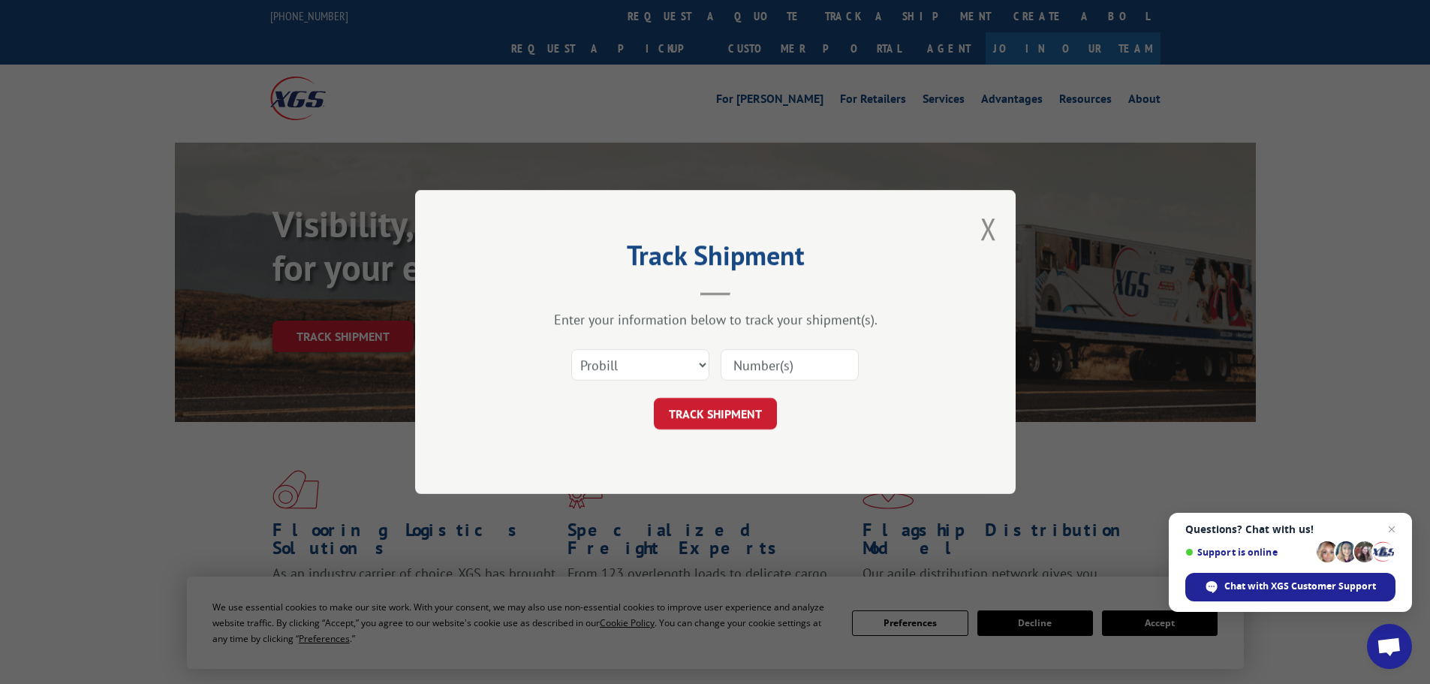
click at [615, 385] on div "Select category... Probill BOL PO" at bounding box center [715, 365] width 450 height 50
drag, startPoint x: 636, startPoint y: 356, endPoint x: 636, endPoint y: 372, distance: 15.8
click at [636, 356] on select "Select category... Probill BOL PO" at bounding box center [640, 365] width 138 height 32
select select "bol"
click at [571, 349] on select "Select category... Probill BOL PO" at bounding box center [640, 365] width 138 height 32
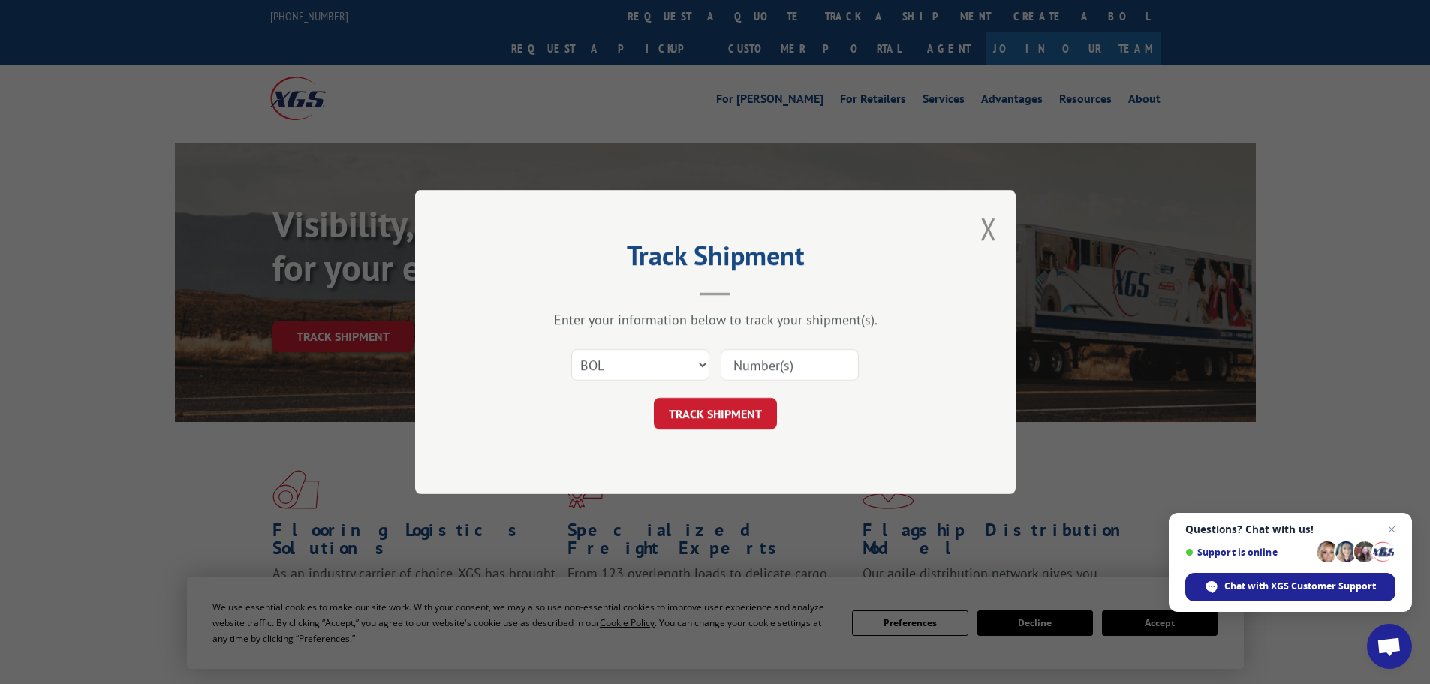
click at [832, 354] on input at bounding box center [789, 365] width 138 height 32
paste input "451823"
type input "451823"
click button "TRACK SHIPMENT" at bounding box center [715, 414] width 123 height 32
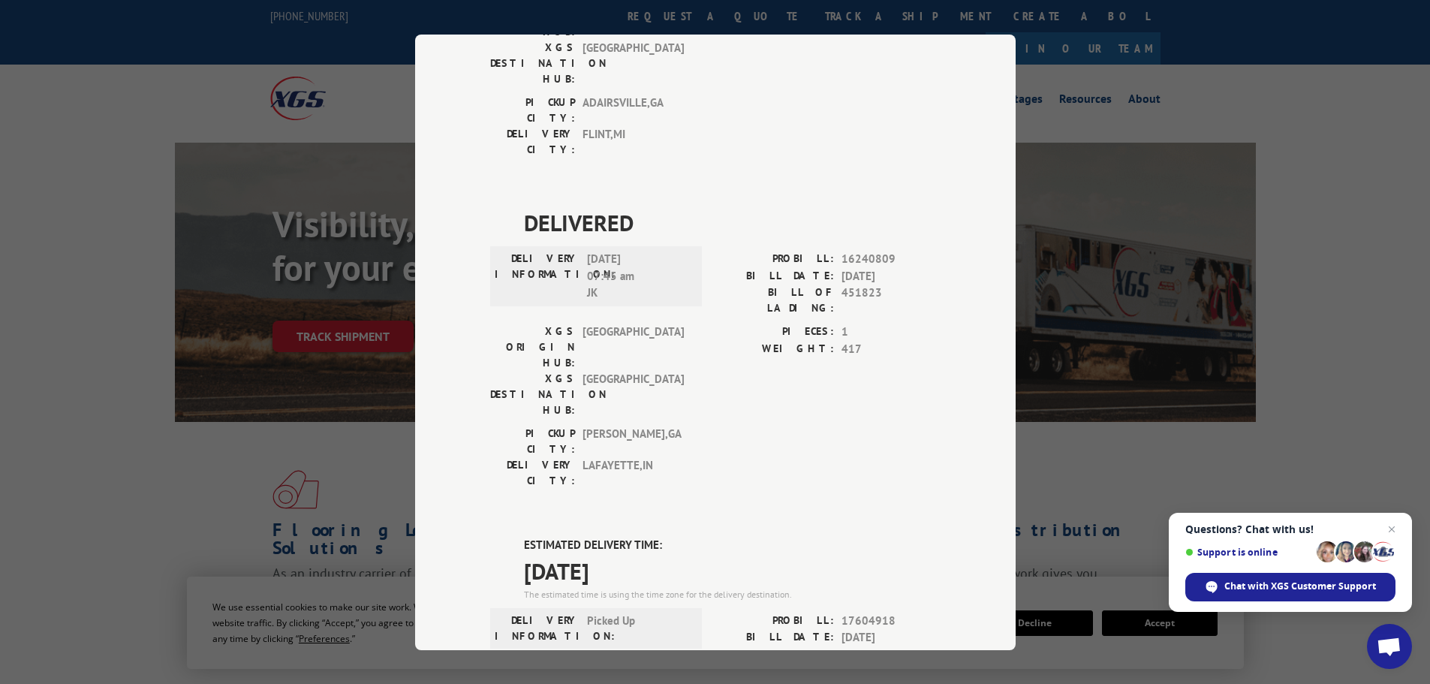
scroll to position [750, 0]
